Goal: Transaction & Acquisition: Purchase product/service

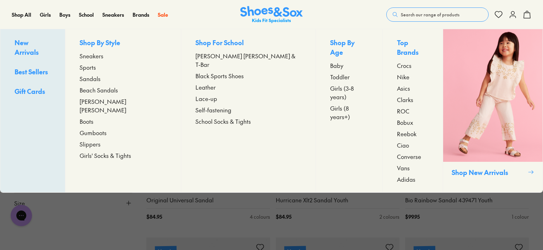
click at [101, 77] on span "Sandals" at bounding box center [90, 78] width 21 height 9
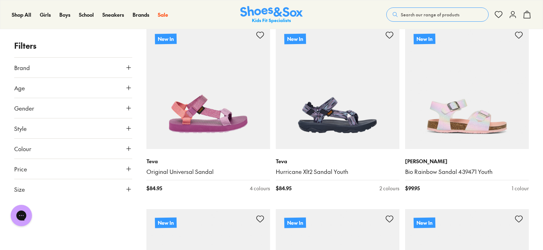
click at [60, 188] on button "Size" at bounding box center [73, 189] width 118 height 20
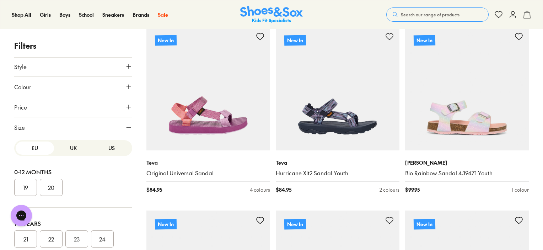
scroll to position [62, 0]
click at [106, 147] on button "US" at bounding box center [111, 147] width 38 height 13
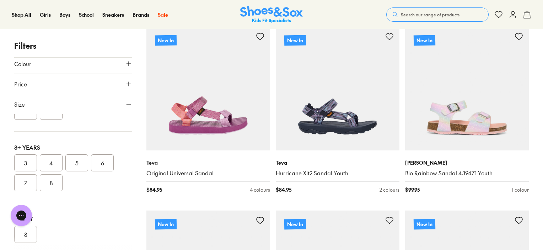
scroll to position [216, 0]
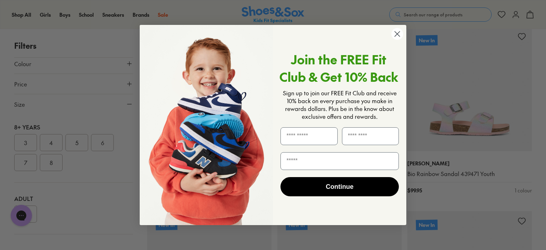
click at [393, 34] on circle "Close dialog" at bounding box center [398, 34] width 12 height 12
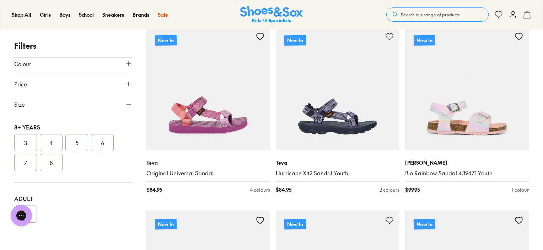
click at [25, 162] on button "7" at bounding box center [25, 162] width 23 height 17
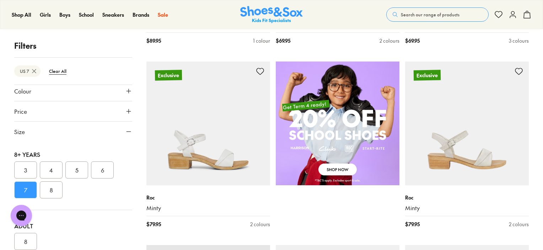
scroll to position [465, 0]
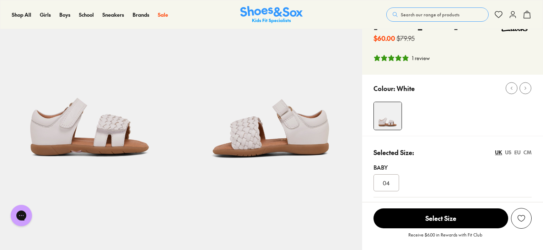
select select "*"
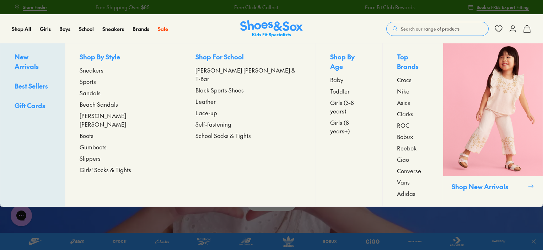
click at [115, 101] on span "Beach Sandals" at bounding box center [99, 104] width 38 height 9
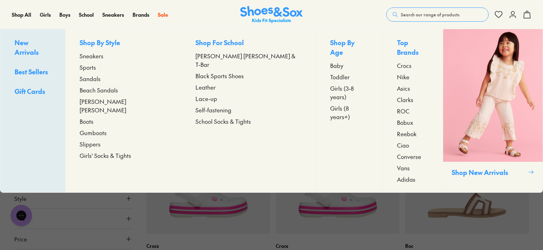
click at [101, 78] on span "Sandals" at bounding box center [90, 78] width 21 height 9
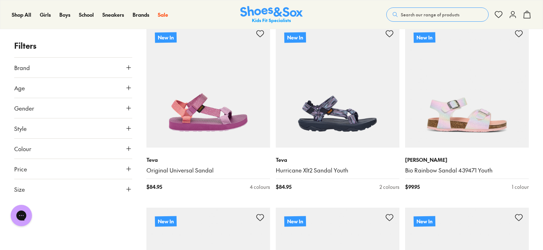
click at [33, 187] on button "Size" at bounding box center [73, 189] width 118 height 20
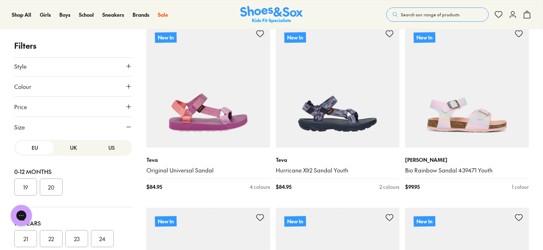
scroll to position [85, 0]
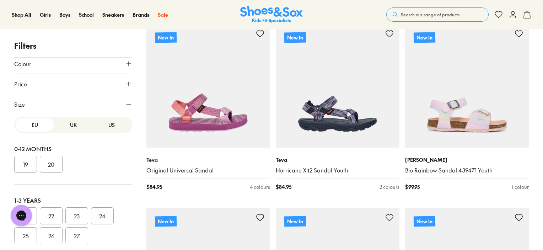
click at [99, 125] on button "US" at bounding box center [111, 124] width 38 height 13
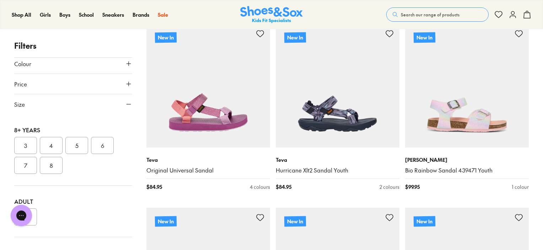
scroll to position [216, 0]
click at [21, 156] on button "7" at bounding box center [25, 162] width 23 height 17
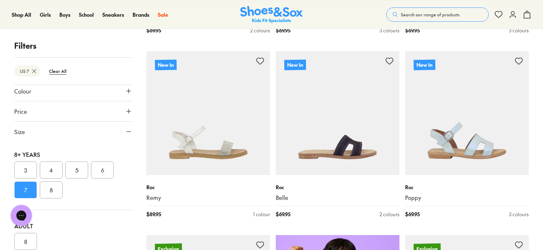
scroll to position [286, 0]
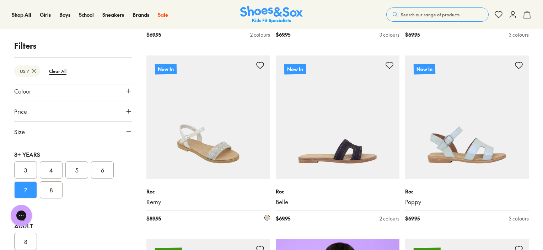
click at [248, 136] on img at bounding box center [209, 117] width 124 height 124
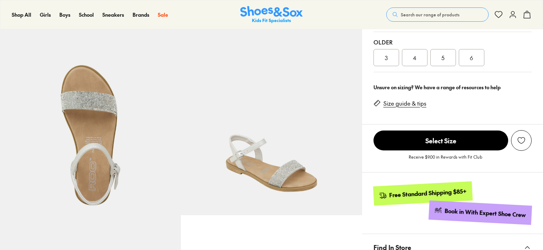
select select "*"
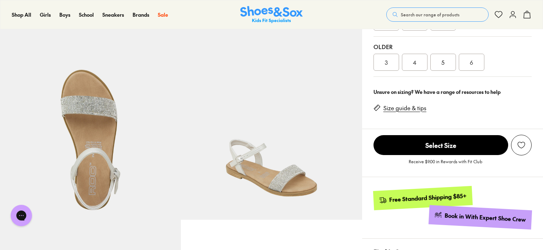
scroll to position [202, 0]
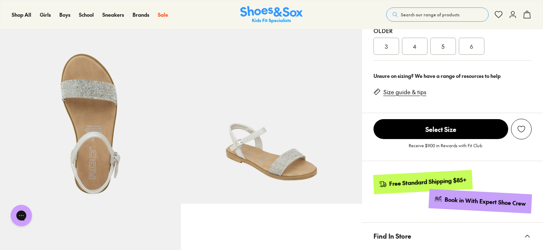
click at [404, 92] on link "Size guide & tips" at bounding box center [405, 92] width 43 height 8
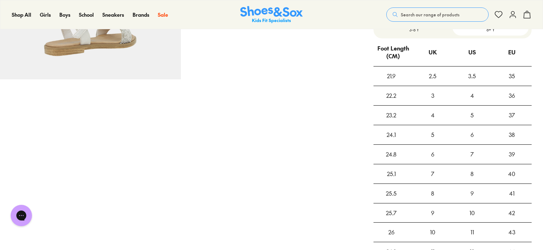
scroll to position [508, 0]
click at [477, 153] on div "7" at bounding box center [472, 153] width 39 height 19
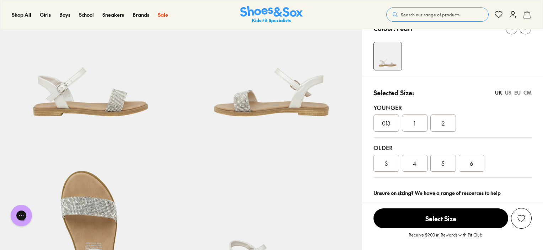
scroll to position [0, 0]
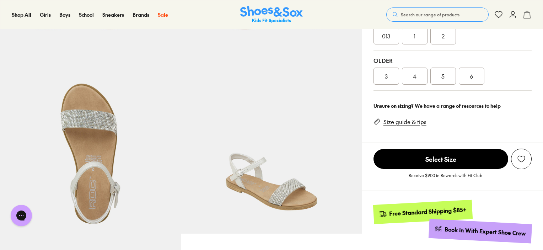
scroll to position [202, 0]
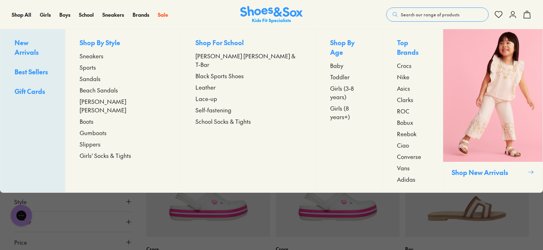
click at [101, 79] on span "Sandals" at bounding box center [90, 78] width 21 height 9
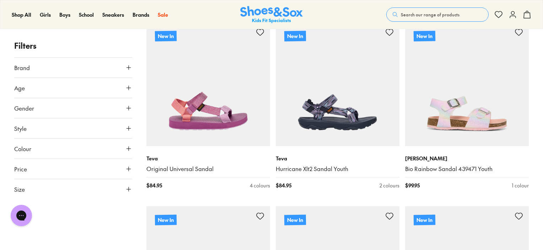
click at [69, 190] on button "Size" at bounding box center [73, 189] width 118 height 20
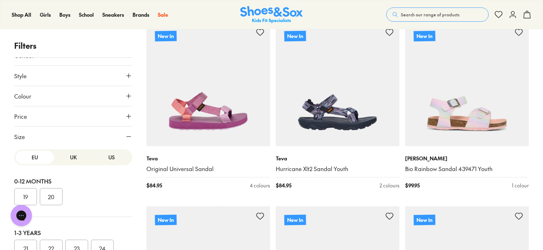
scroll to position [80, 0]
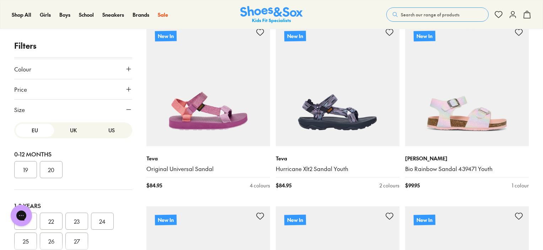
click at [103, 129] on button "US" at bounding box center [111, 130] width 38 height 13
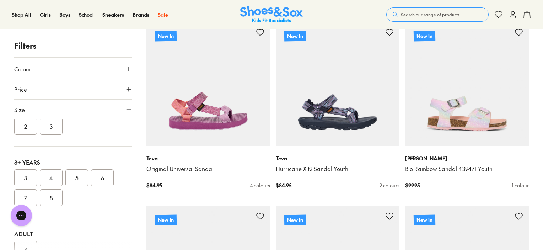
scroll to position [216, 0]
click at [20, 170] on button "7" at bounding box center [25, 167] width 23 height 17
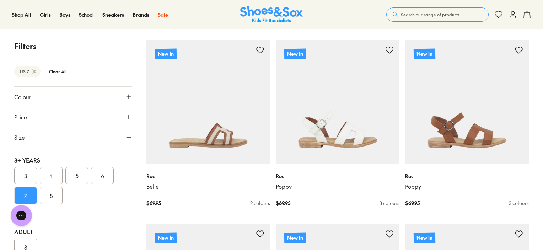
scroll to position [117, 0]
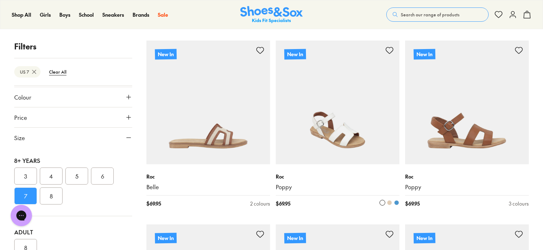
click at [320, 108] on img at bounding box center [338, 103] width 124 height 124
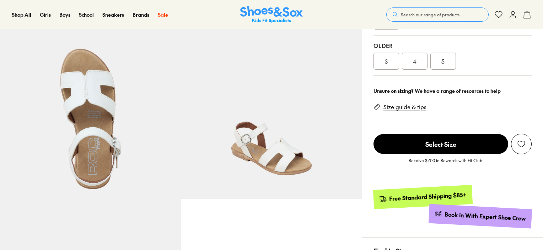
select select "*"
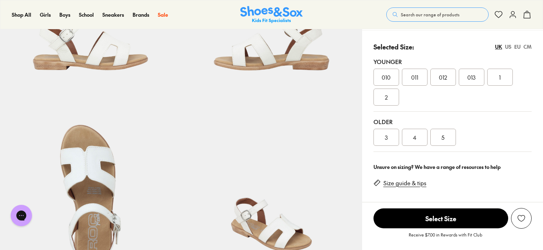
scroll to position [131, 0]
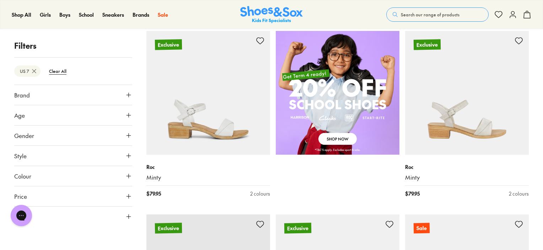
scroll to position [501, 0]
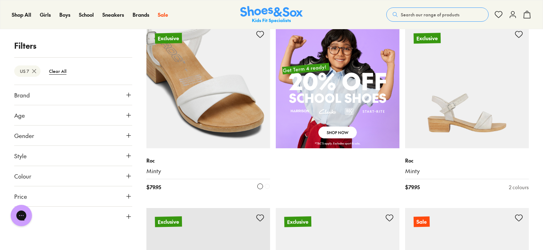
click at [214, 112] on img at bounding box center [209, 87] width 124 height 124
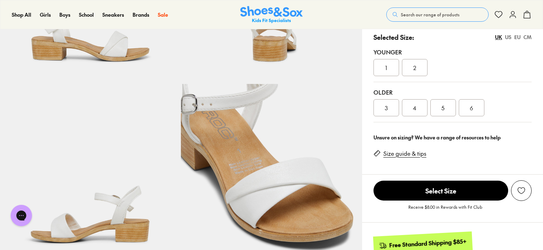
select select "*"
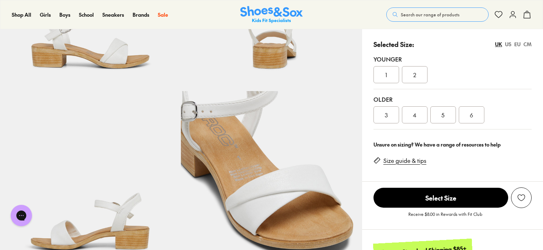
scroll to position [15, 0]
